Goal: Find contact information: Find contact information

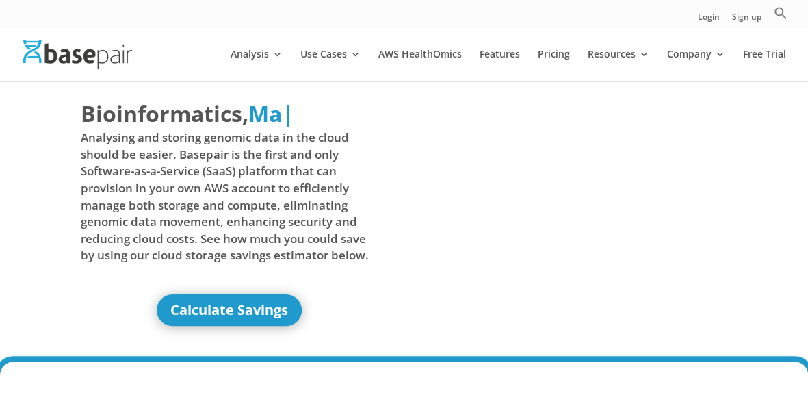
click at [788, 152] on div "Bioinformatics, Delivered Made Simple Accelerated Federated Ma | Analysing and …" at bounding box center [404, 221] width 808 height 280
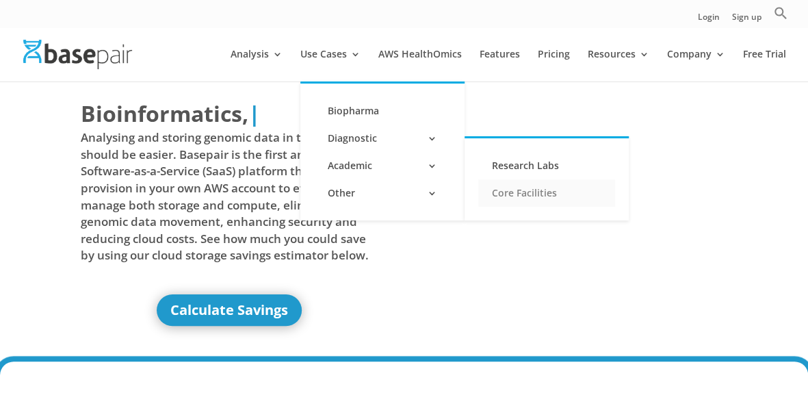
click at [536, 186] on link "Core Facilities" at bounding box center [546, 192] width 137 height 27
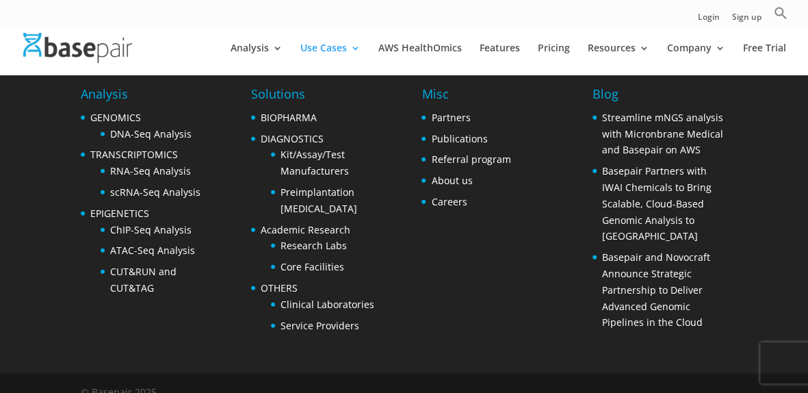
scroll to position [1699, 0]
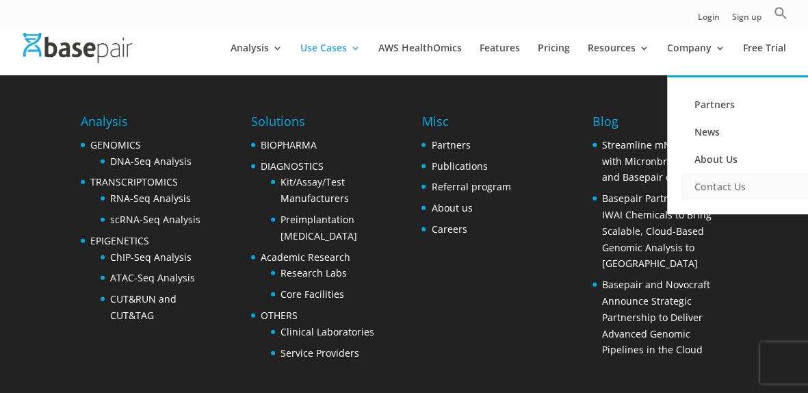
click at [711, 183] on link "Contact Us" at bounding box center [748, 186] width 137 height 27
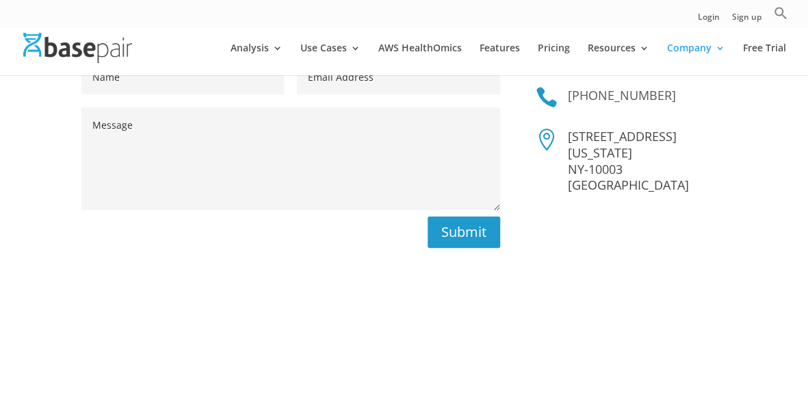
scroll to position [328, 0]
